Goal: Transaction & Acquisition: Book appointment/travel/reservation

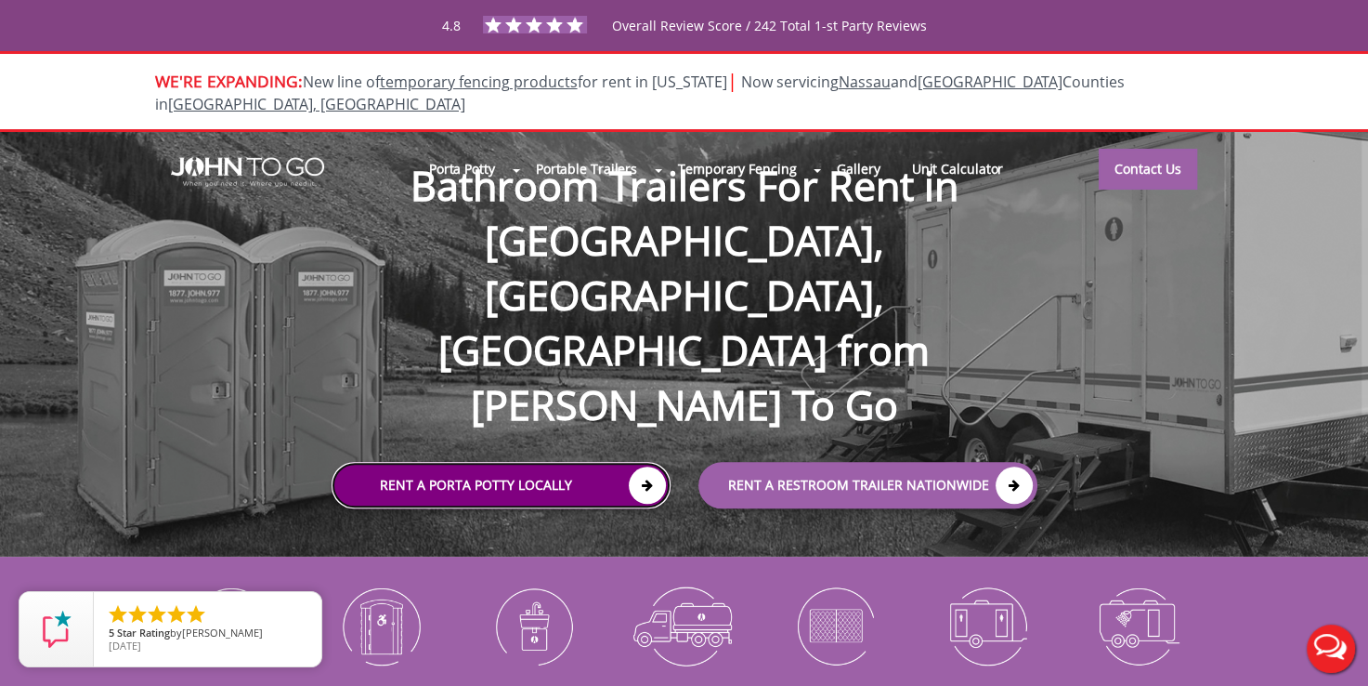
click at [444, 463] on link "Rent a Porta Potty Locally" at bounding box center [501, 486] width 339 height 46
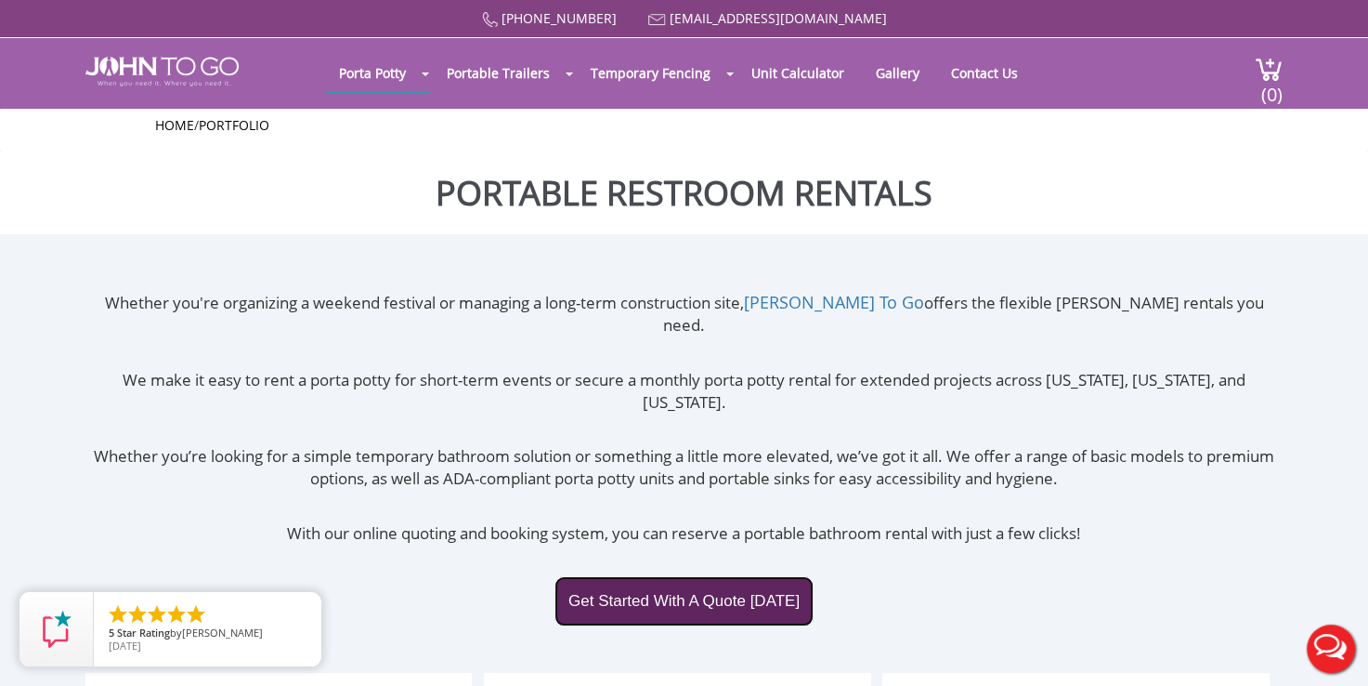
click at [704, 576] on link "Get Started With A Quote Today" at bounding box center [684, 601] width 259 height 50
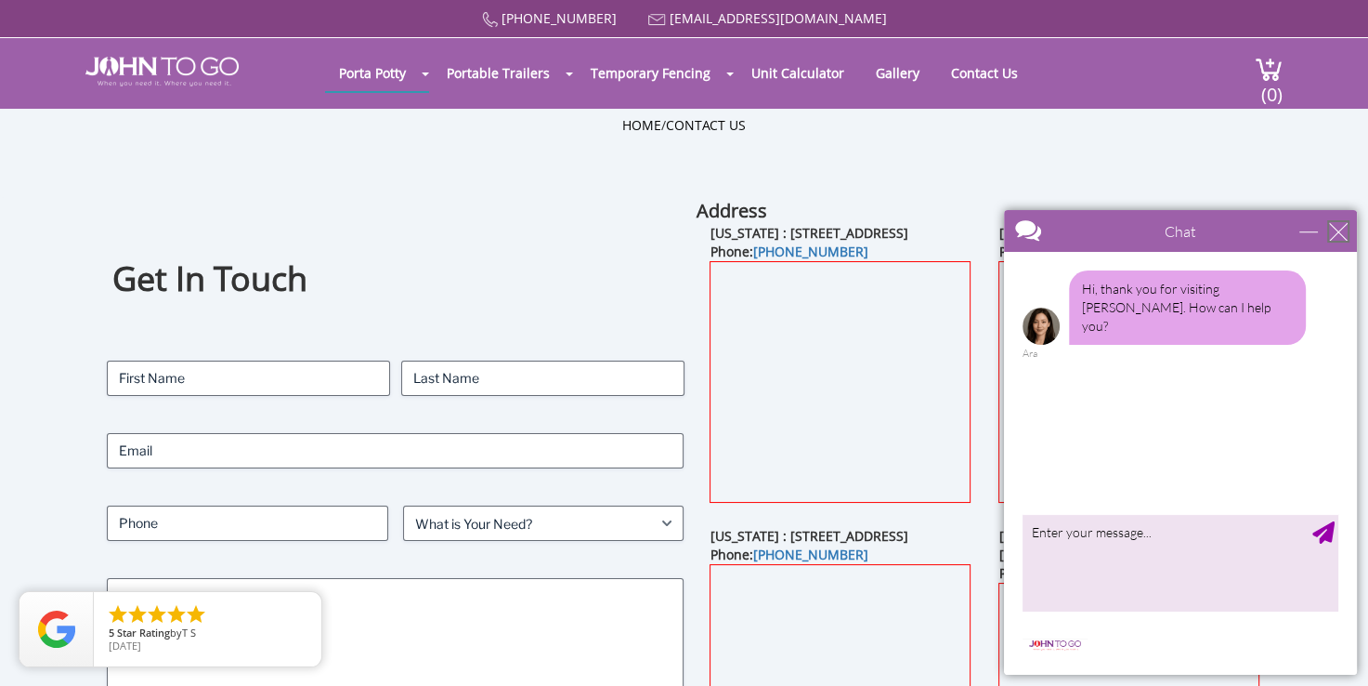
click at [1345, 229] on div "close" at bounding box center [1338, 231] width 19 height 19
